Goal: Information Seeking & Learning: Learn about a topic

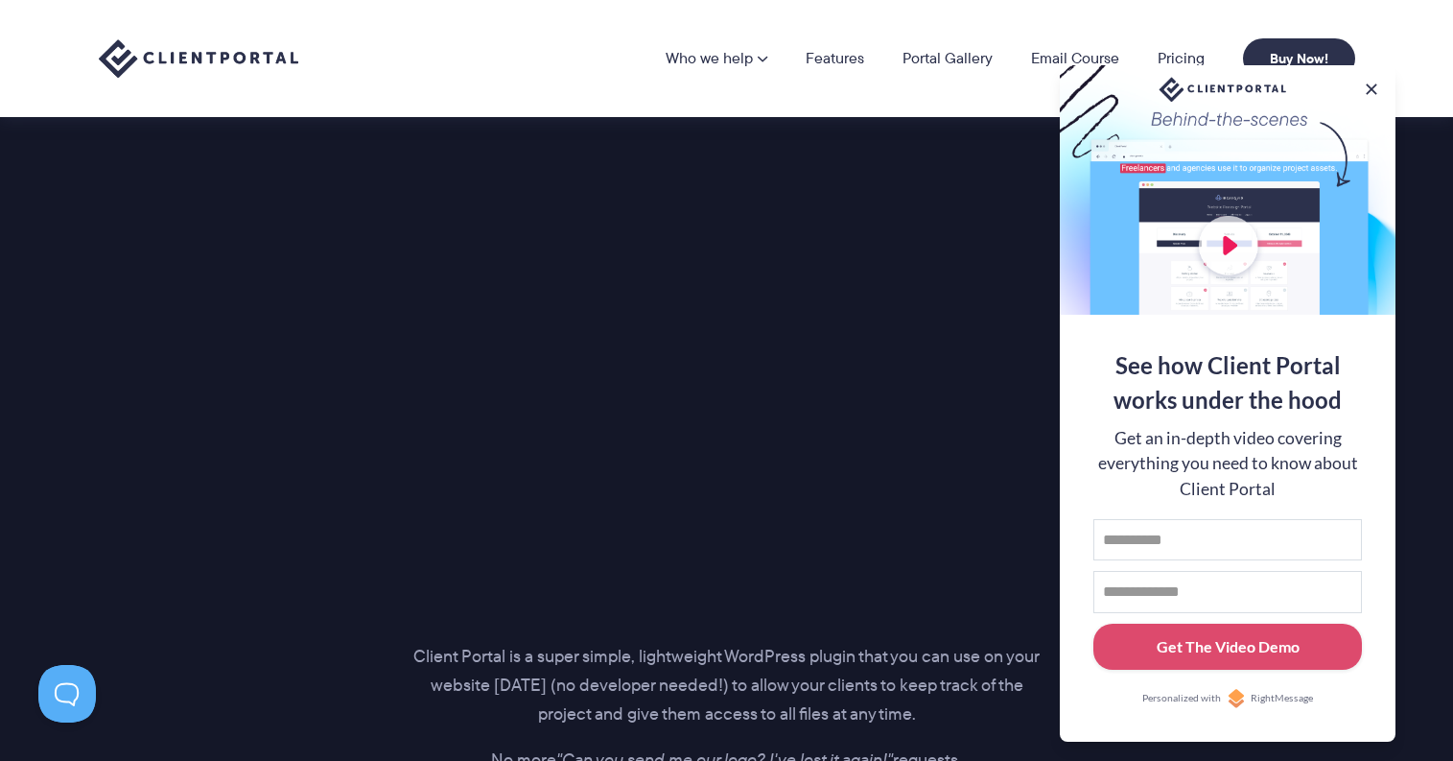
scroll to position [2401, 0]
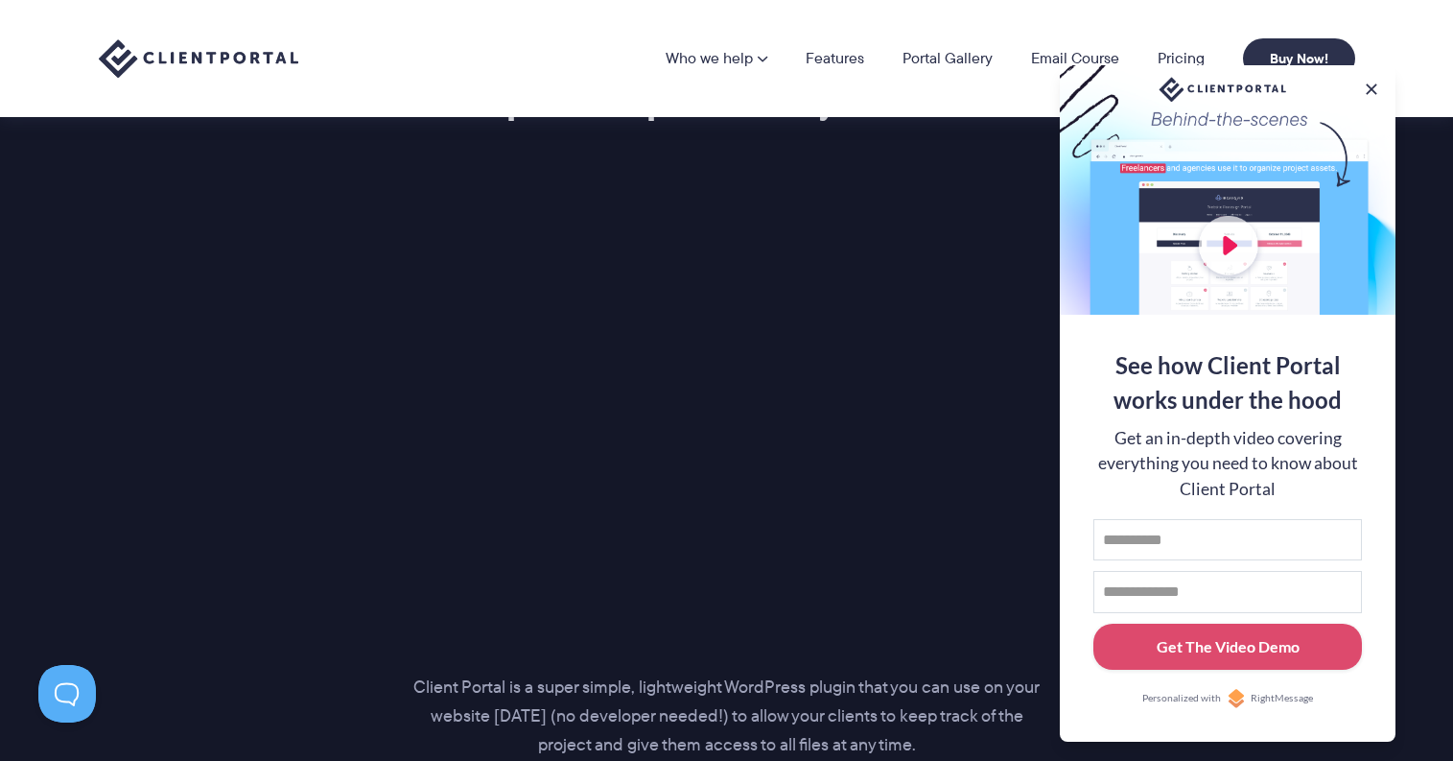
drag, startPoint x: 1371, startPoint y: 90, endPoint x: 1345, endPoint y: 103, distance: 28.7
click at [1370, 90] on button at bounding box center [1371, 89] width 19 height 19
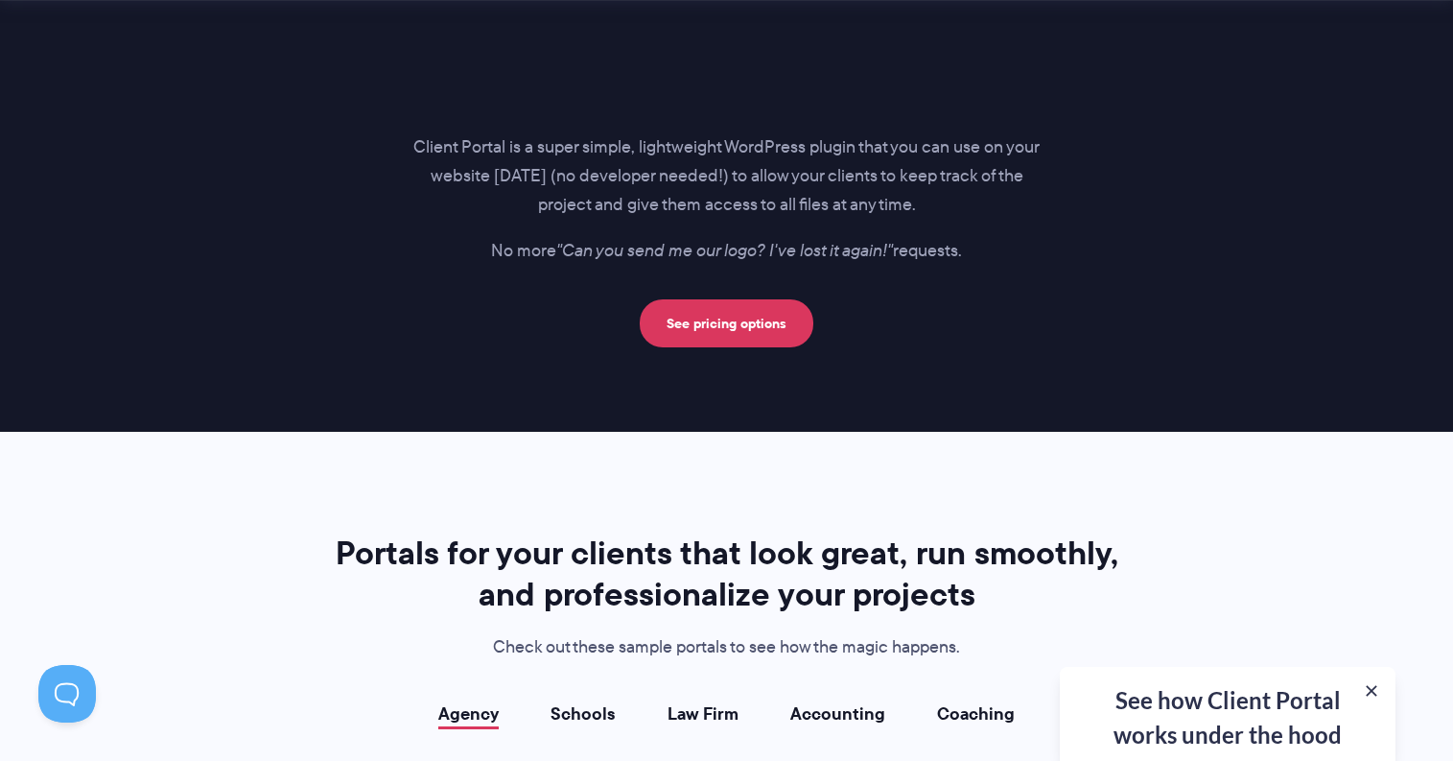
scroll to position [2947, 0]
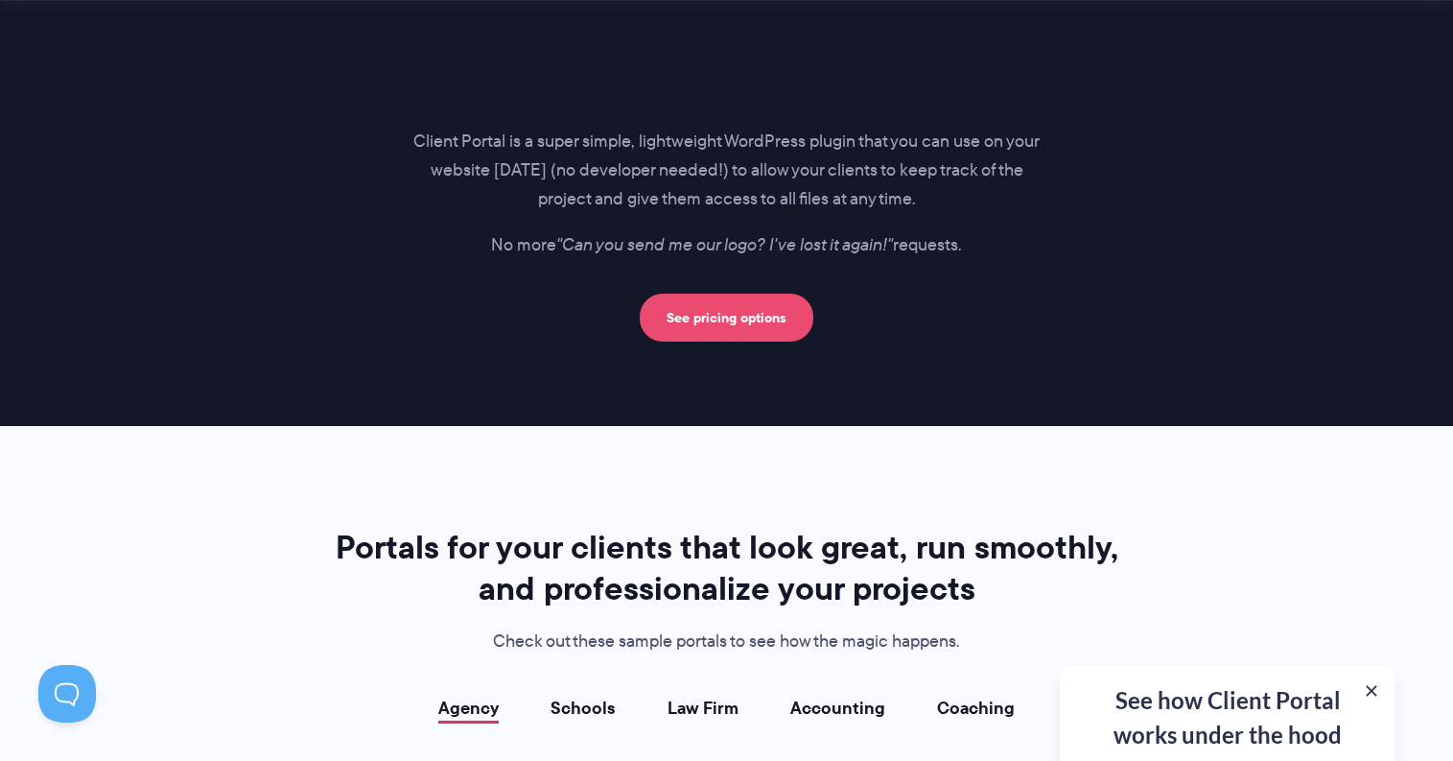
click at [743, 323] on link "See pricing options" at bounding box center [727, 318] width 174 height 48
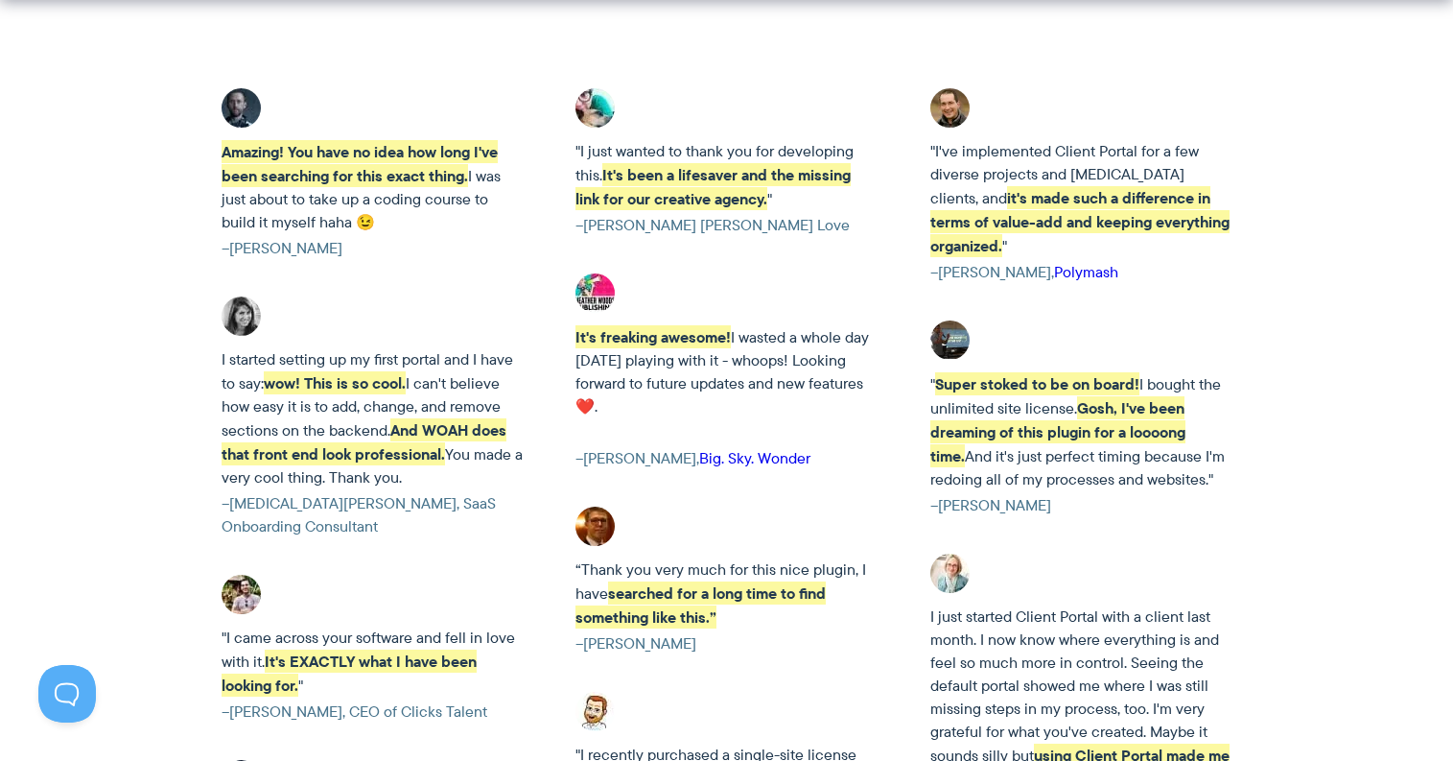
scroll to position [3169, 0]
